Goal: Navigation & Orientation: Find specific page/section

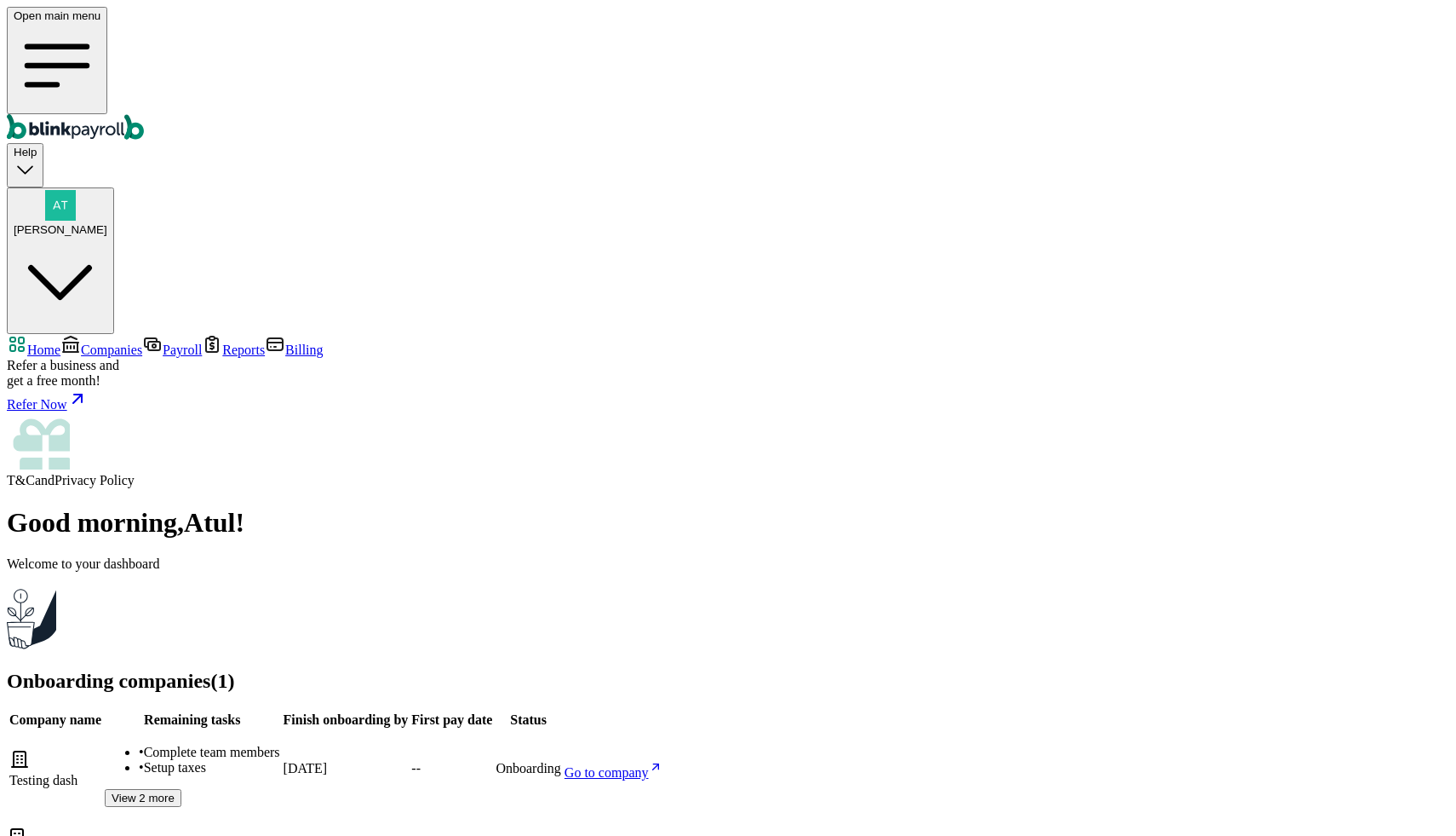
click at [105, 342] on span "Companies" at bounding box center [111, 349] width 61 height 15
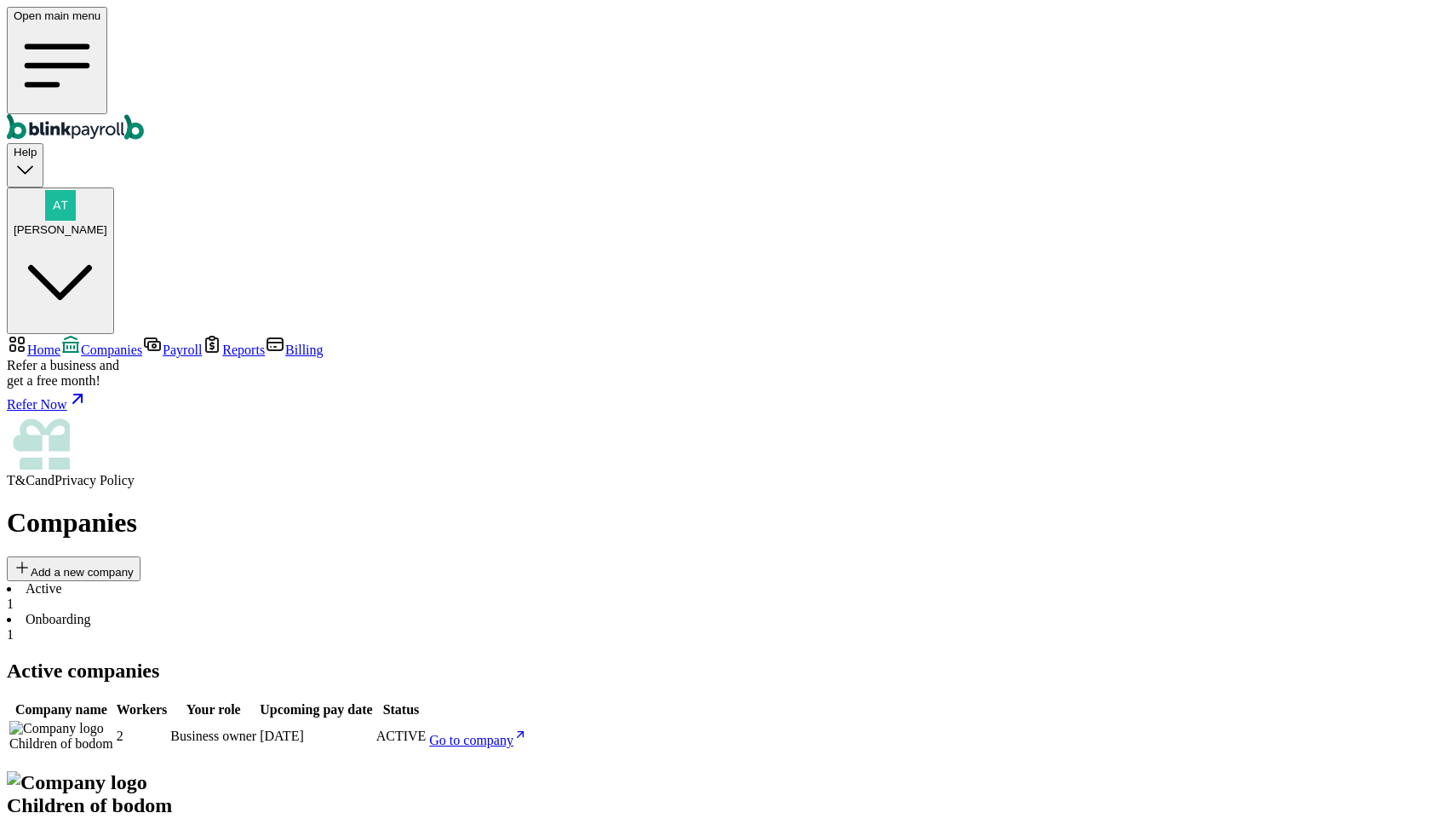
click at [407, 612] on li "Onboarding 1" at bounding box center [728, 627] width 1443 height 30
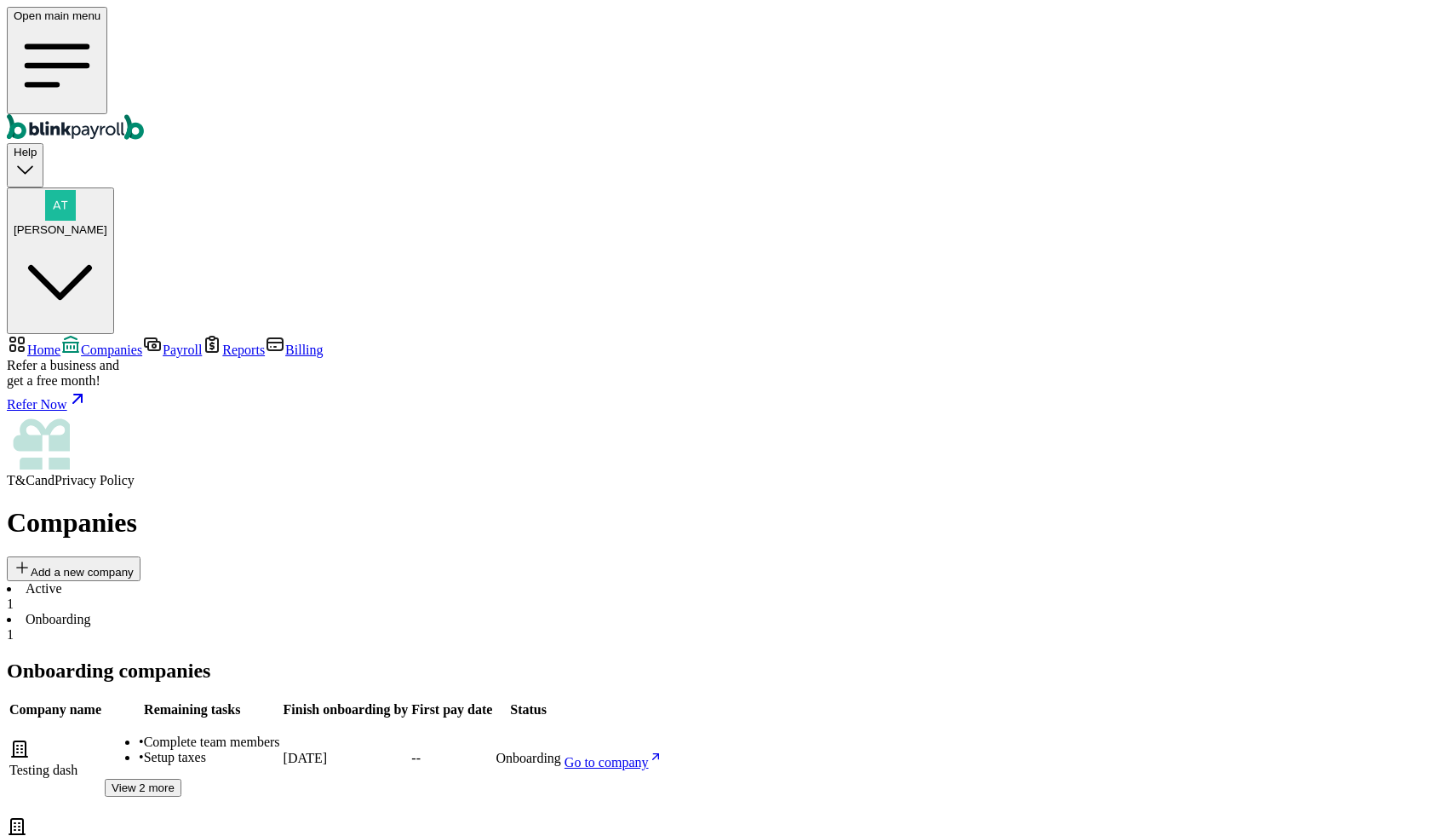
click at [289, 581] on li "Active 1" at bounding box center [728, 596] width 1443 height 30
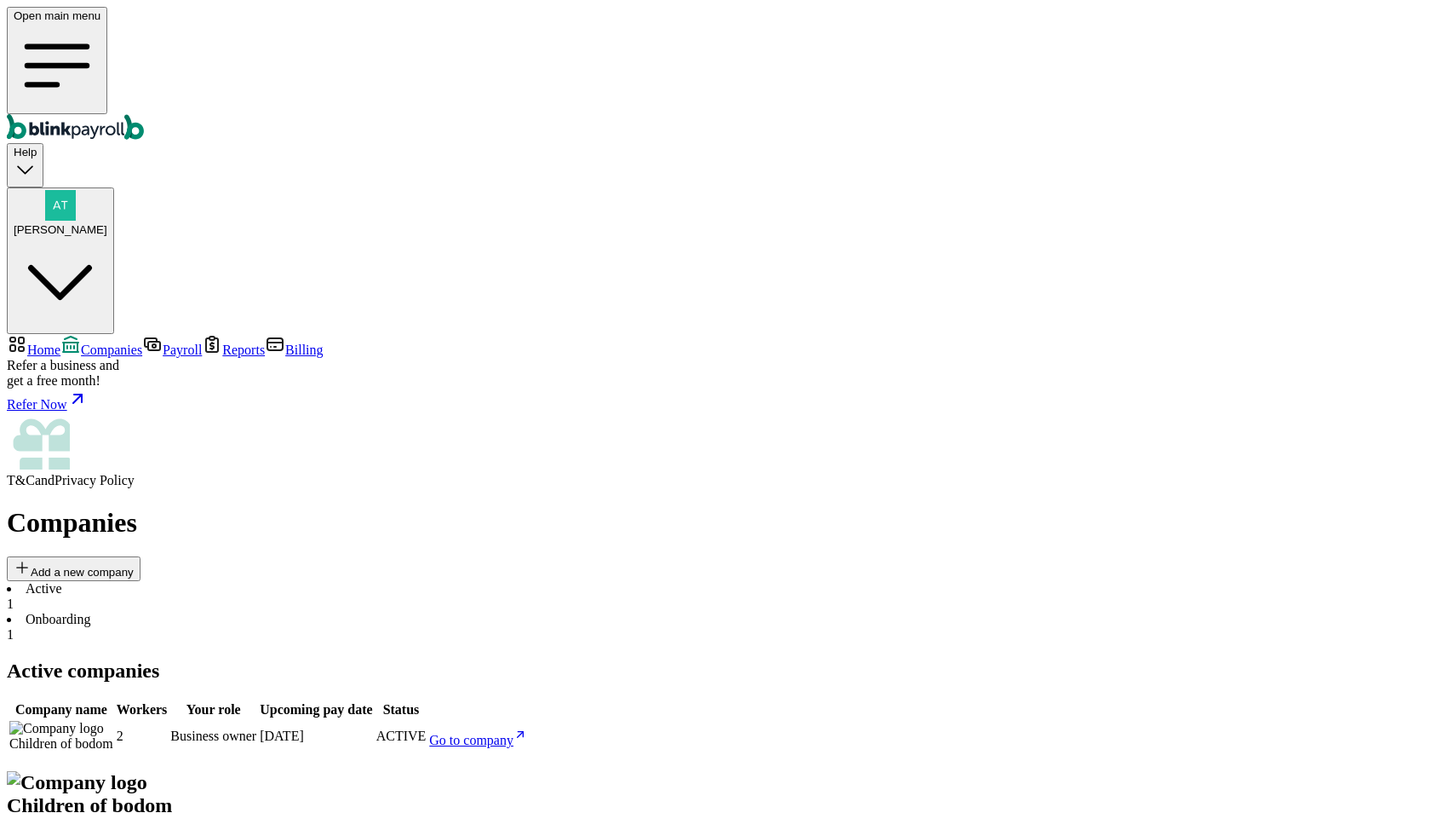
click at [513, 733] on span "Go to company" at bounding box center [472, 740] width 85 height 15
